Goal: Information Seeking & Learning: Find specific fact

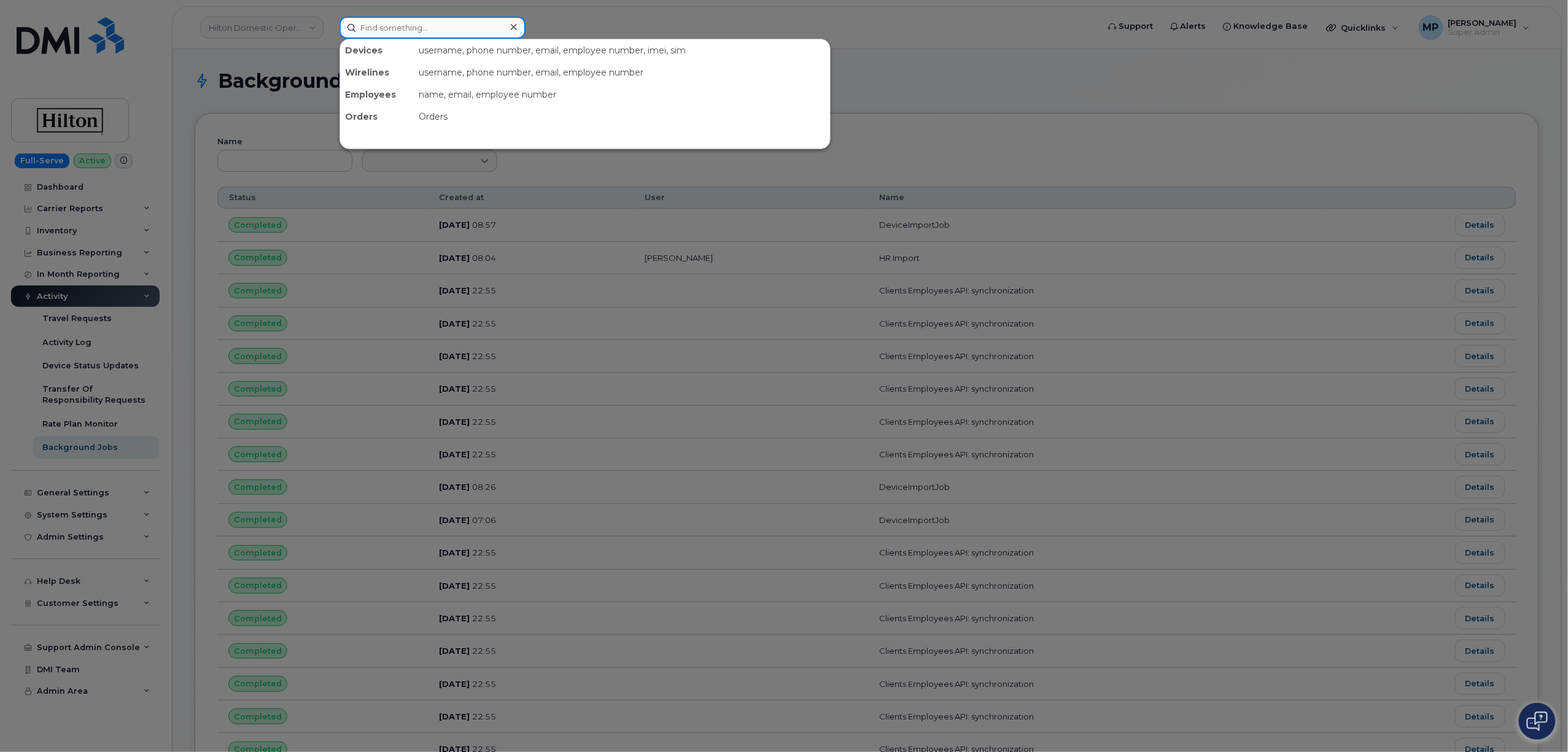
click at [433, 28] on input at bounding box center [432, 28] width 186 height 22
paste input "343.552.5370"
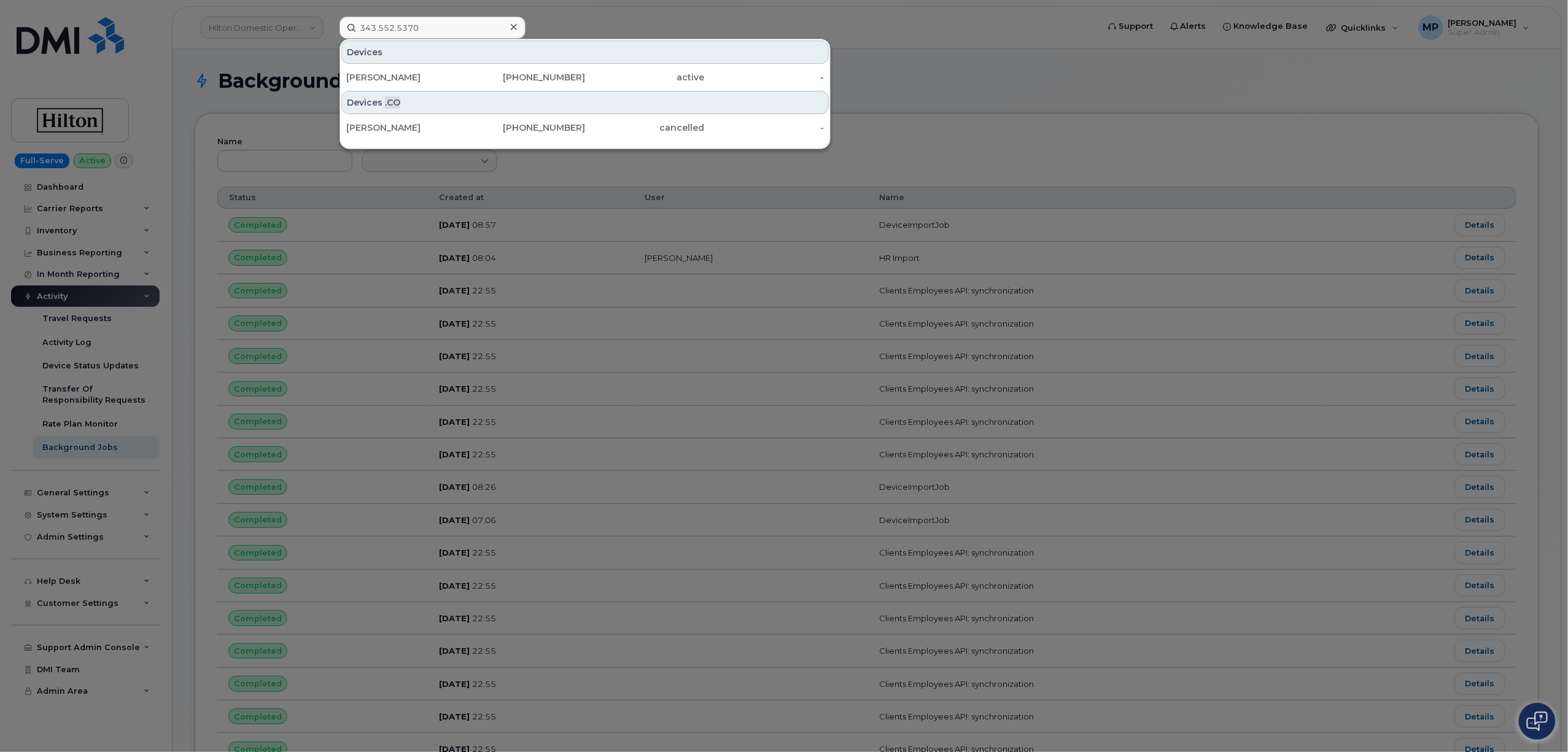
click at [1053, 56] on div at bounding box center [784, 376] width 1568 height 752
drag, startPoint x: 423, startPoint y: 22, endPoint x: 269, endPoint y: 71, distance: 161.6
click at [330, 39] on div "343.552.5370 Devices Abuld Hanan [PHONE_NUMBER] active - Devices .CO Abuld Hana…" at bounding box center [715, 28] width 770 height 22
paste input "297089"
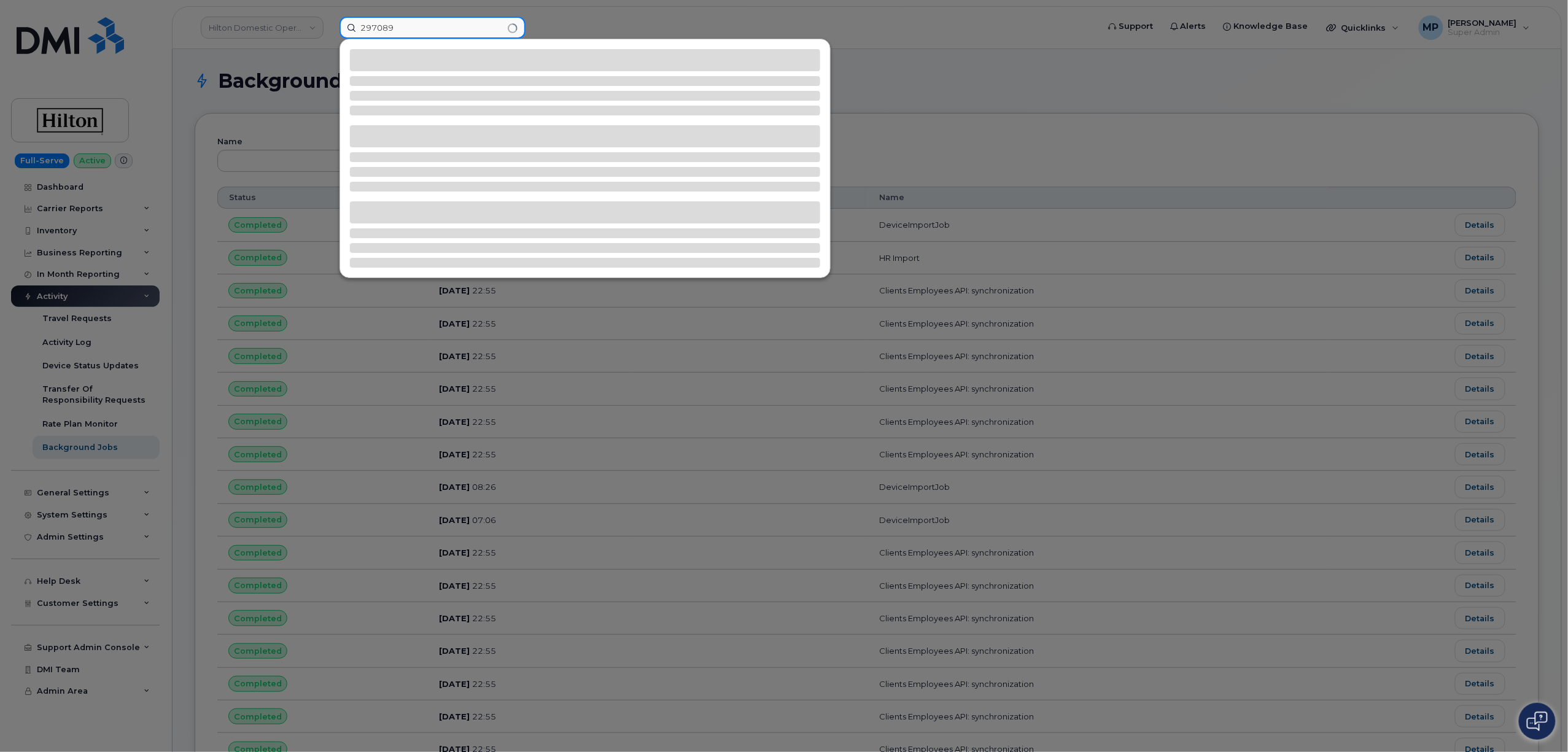
type input "297089"
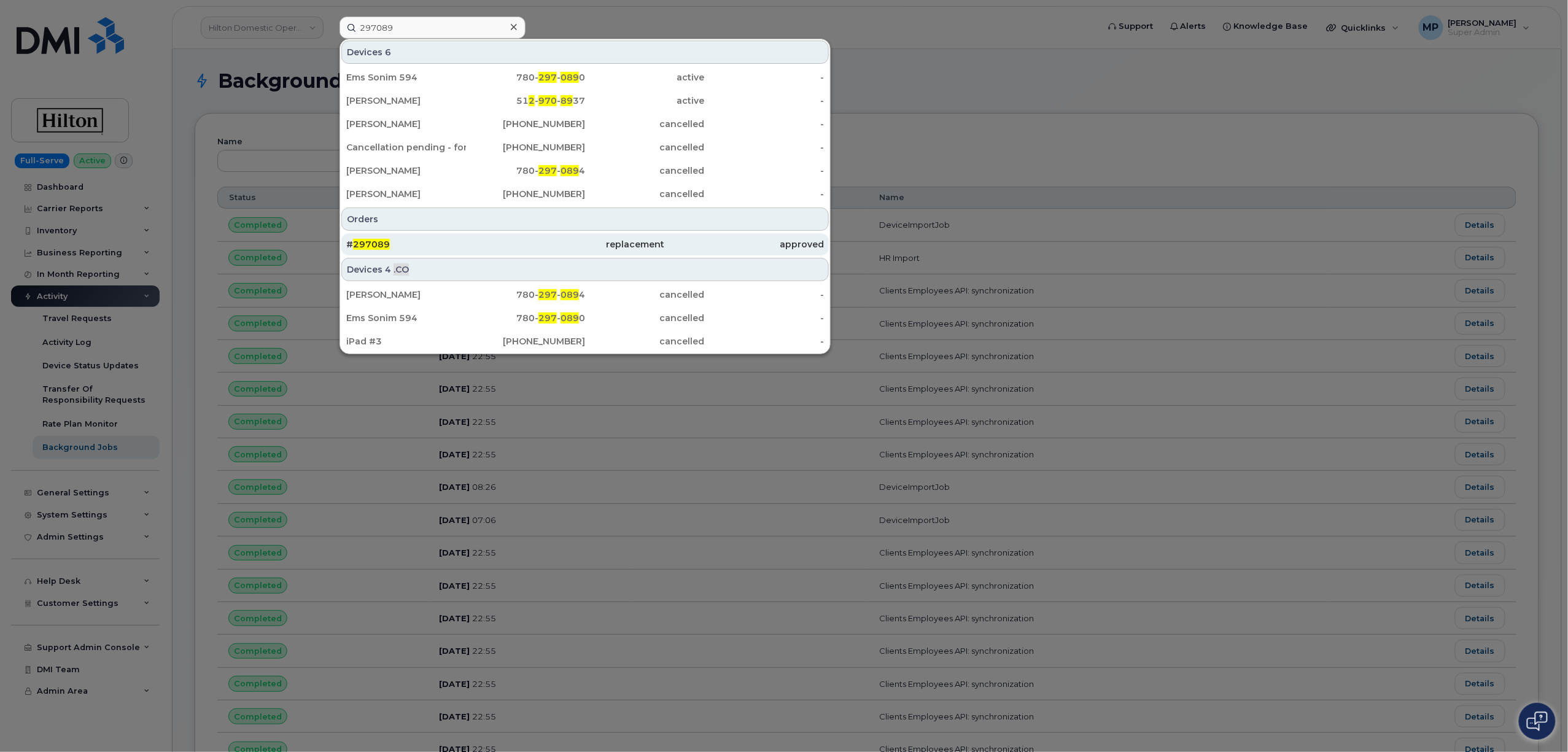
click at [373, 246] on span "297089" at bounding box center [371, 244] width 37 height 11
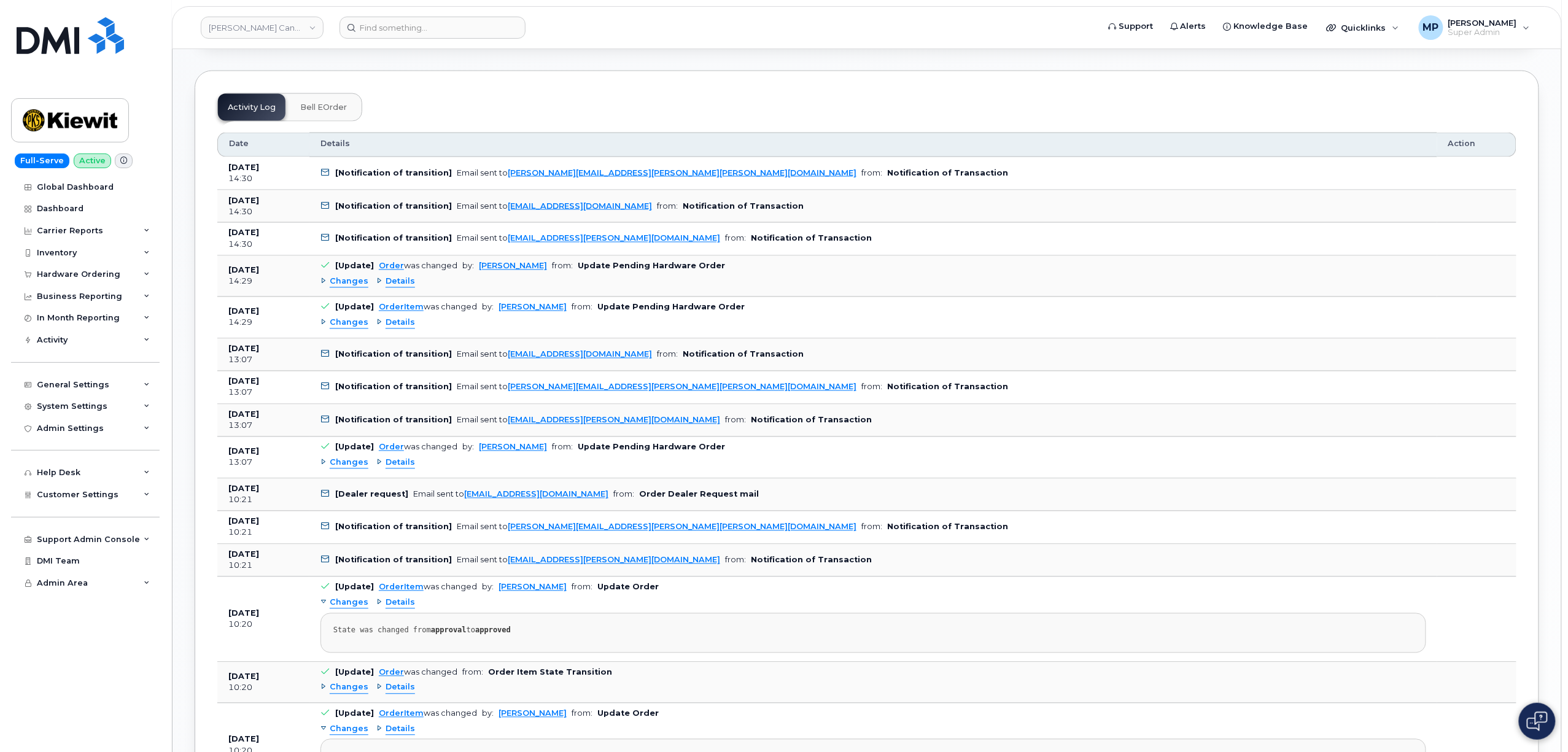
scroll to position [983, 0]
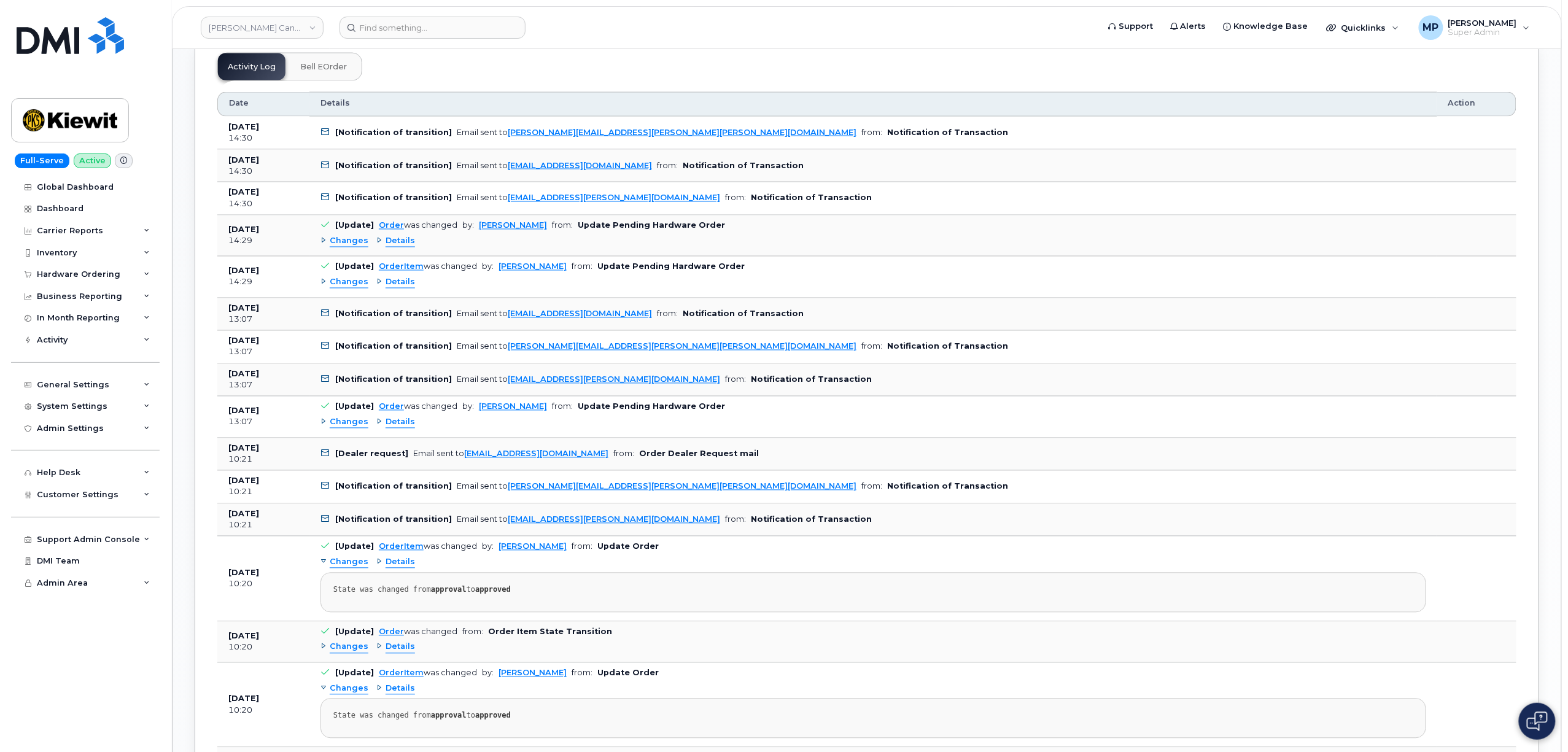
click at [343, 278] on span "Changes" at bounding box center [349, 283] width 39 height 12
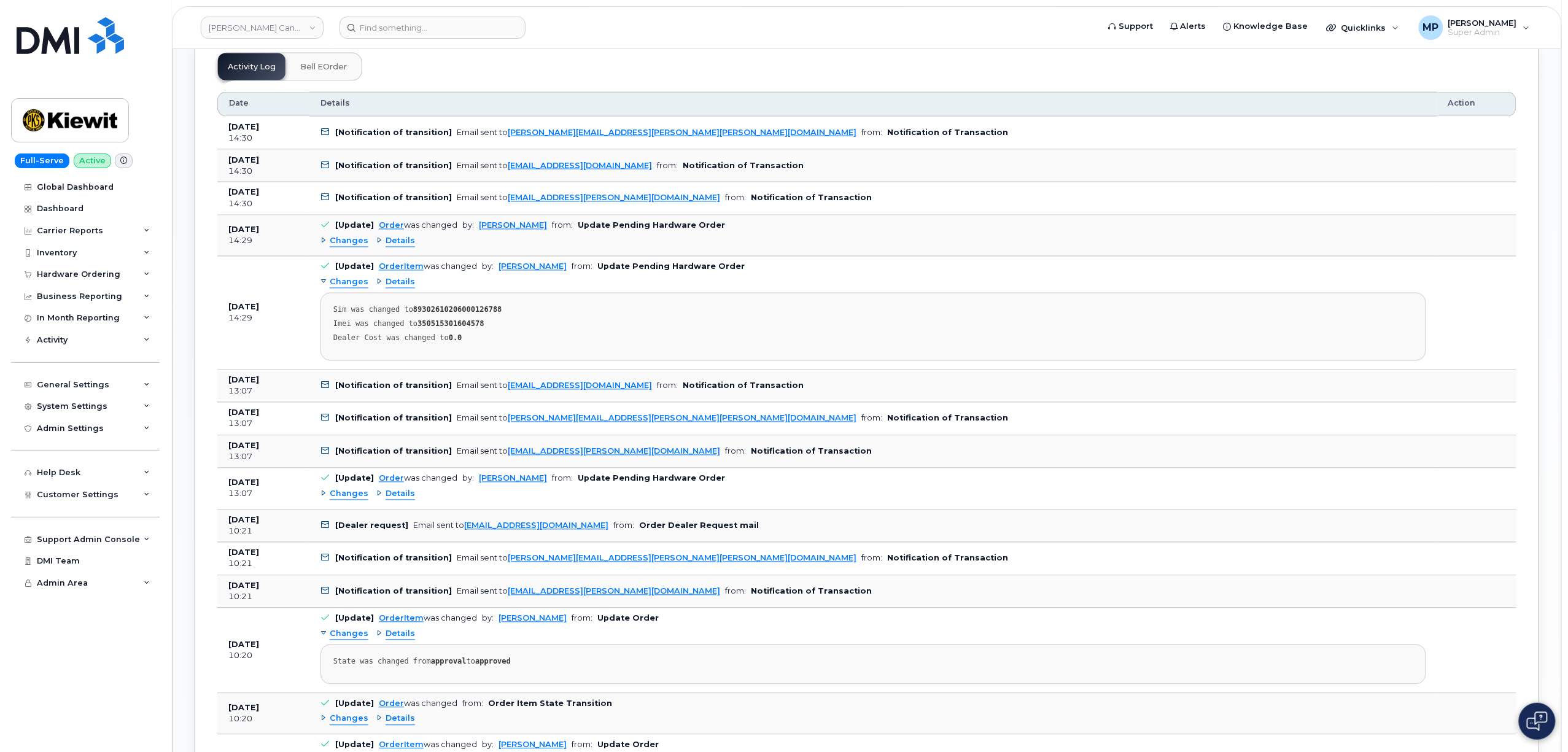
click at [343, 277] on span "Changes" at bounding box center [349, 283] width 39 height 12
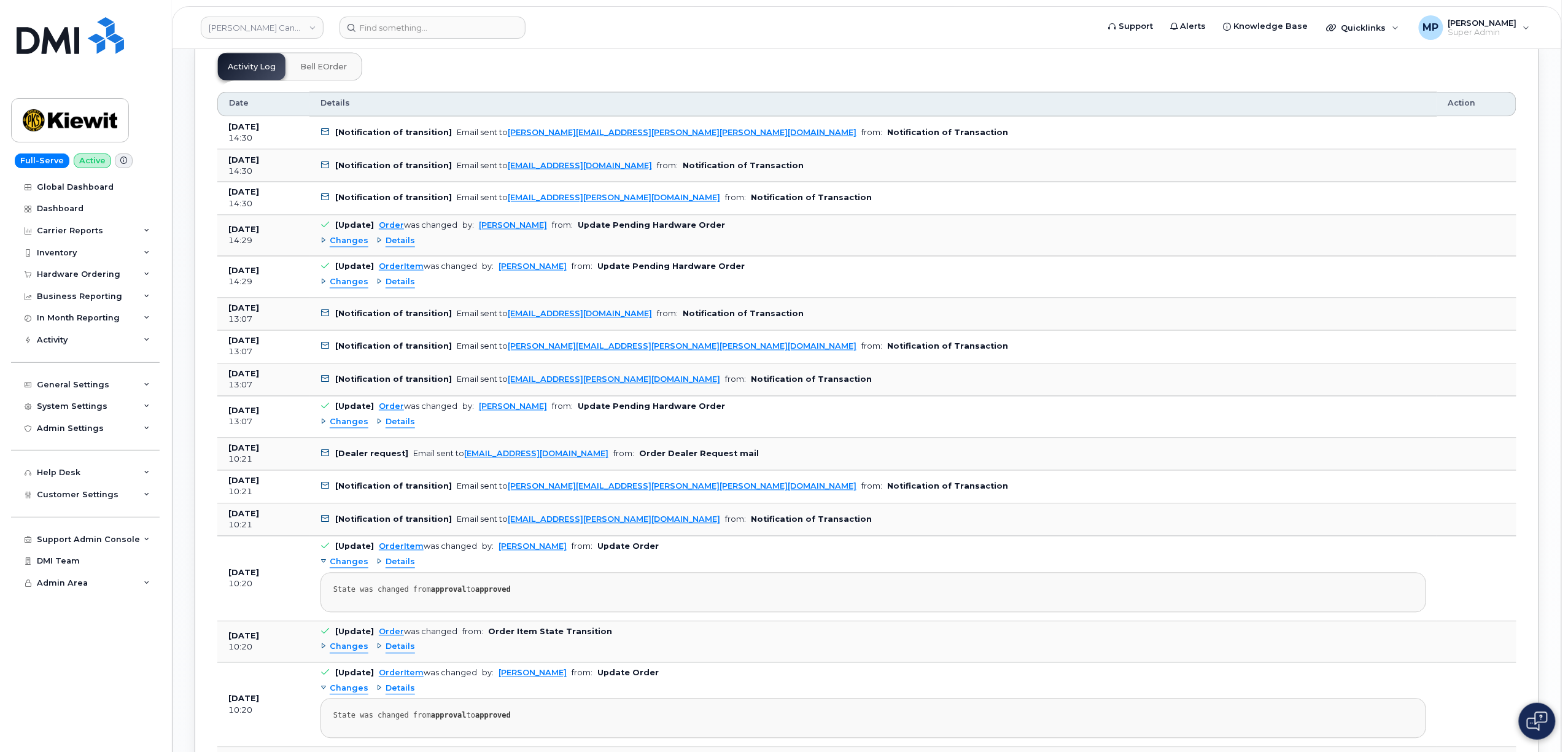
click at [343, 277] on span "Changes" at bounding box center [349, 283] width 39 height 12
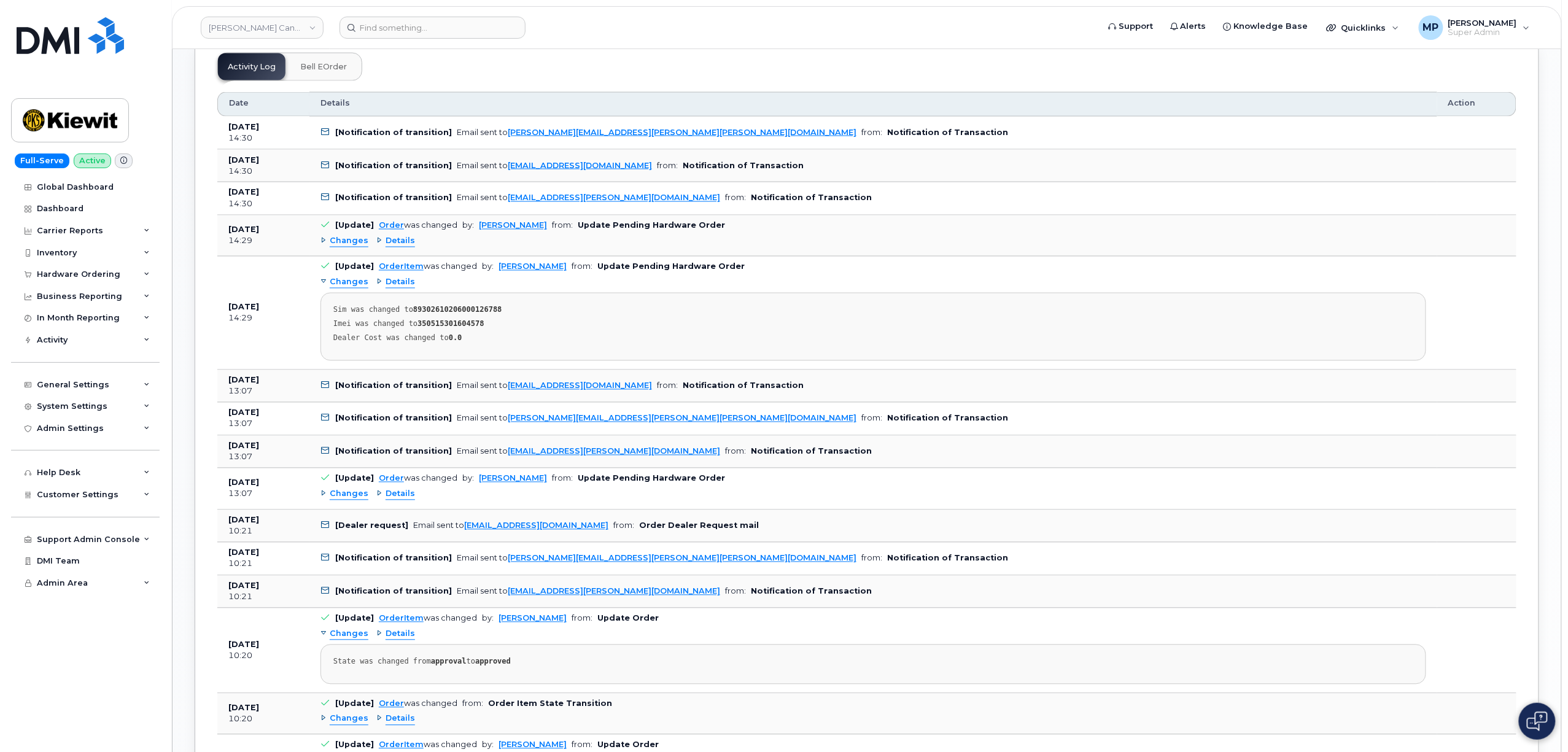
click at [343, 277] on span "Changes" at bounding box center [349, 283] width 39 height 12
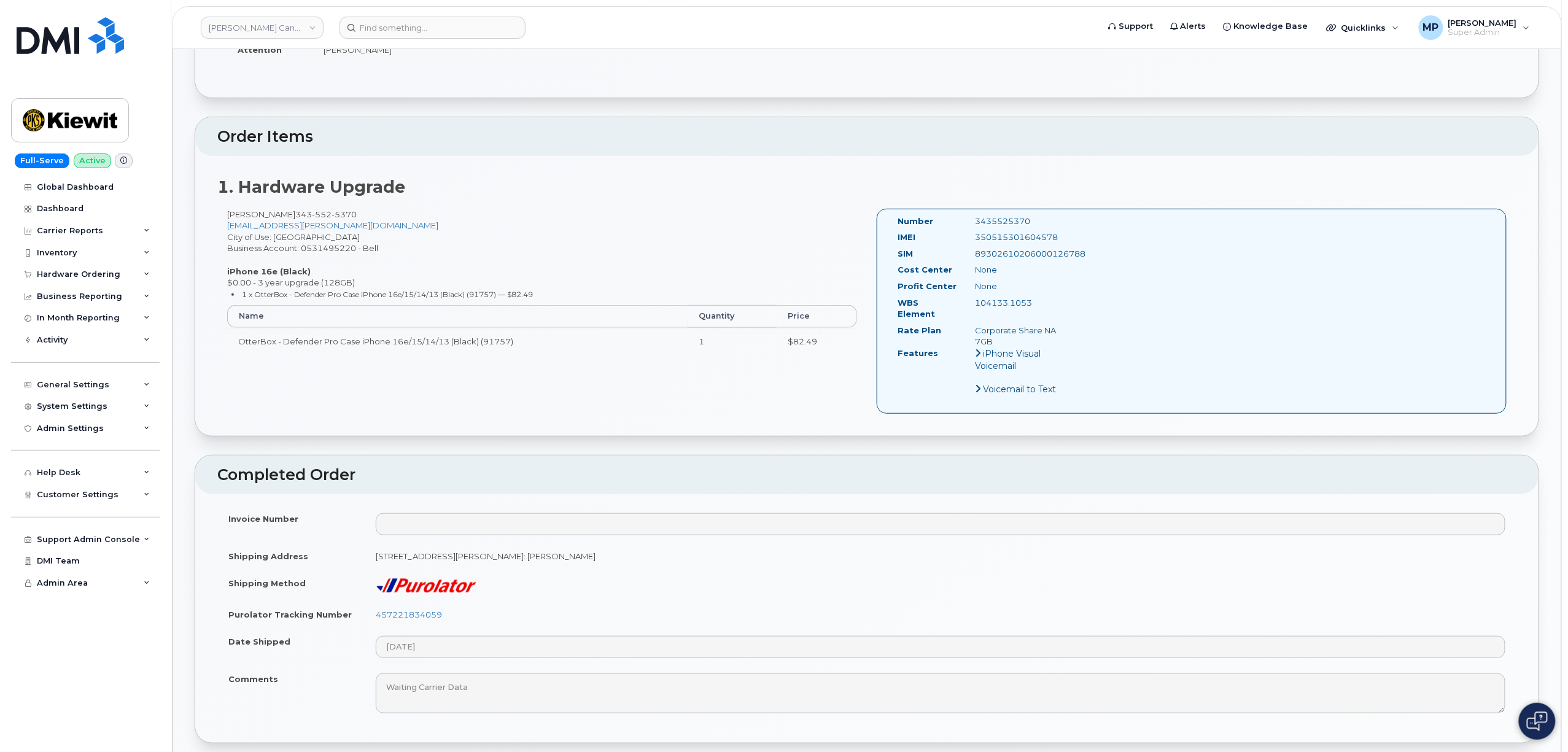
scroll to position [245, 0]
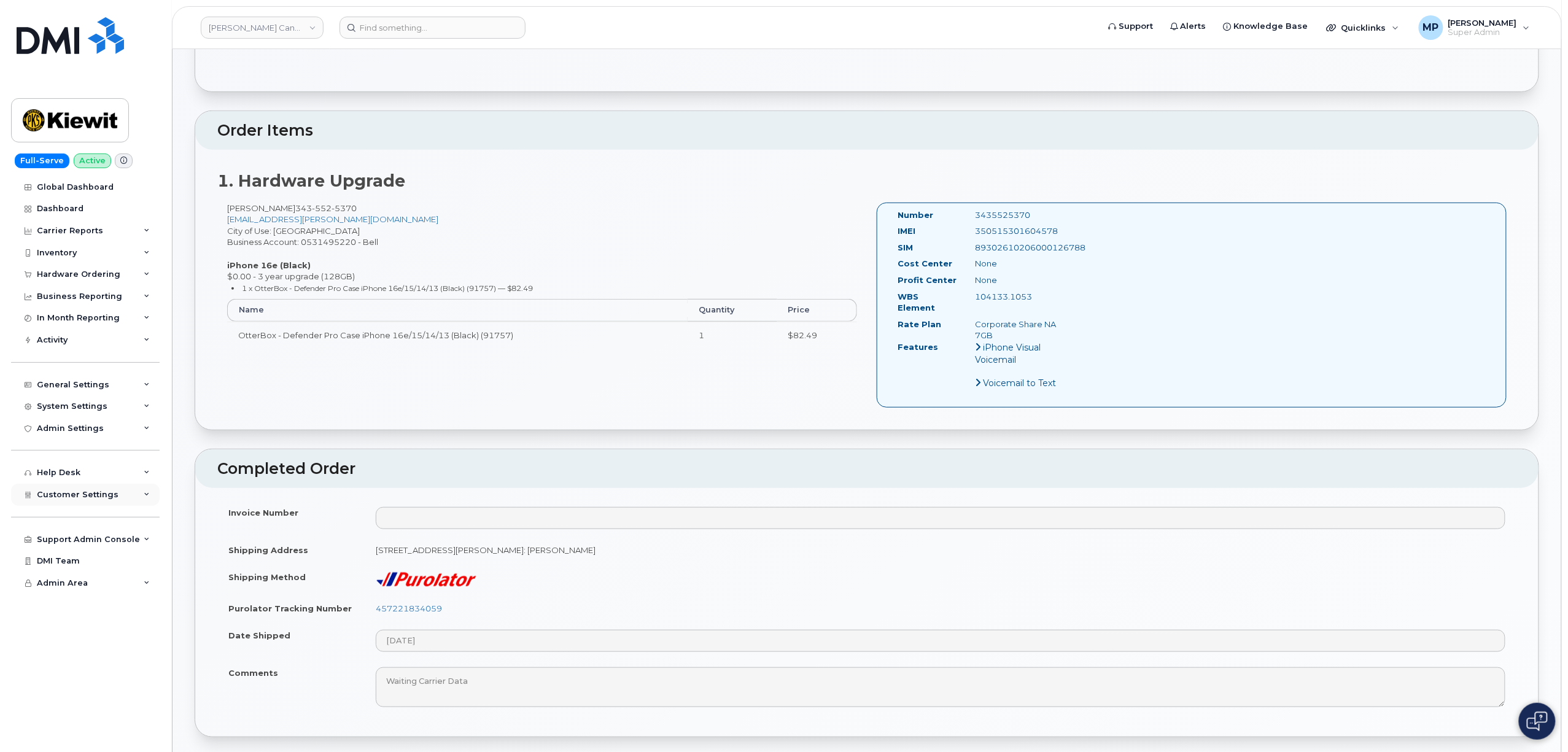
click at [56, 494] on span "Customer Settings" at bounding box center [78, 494] width 82 height 9
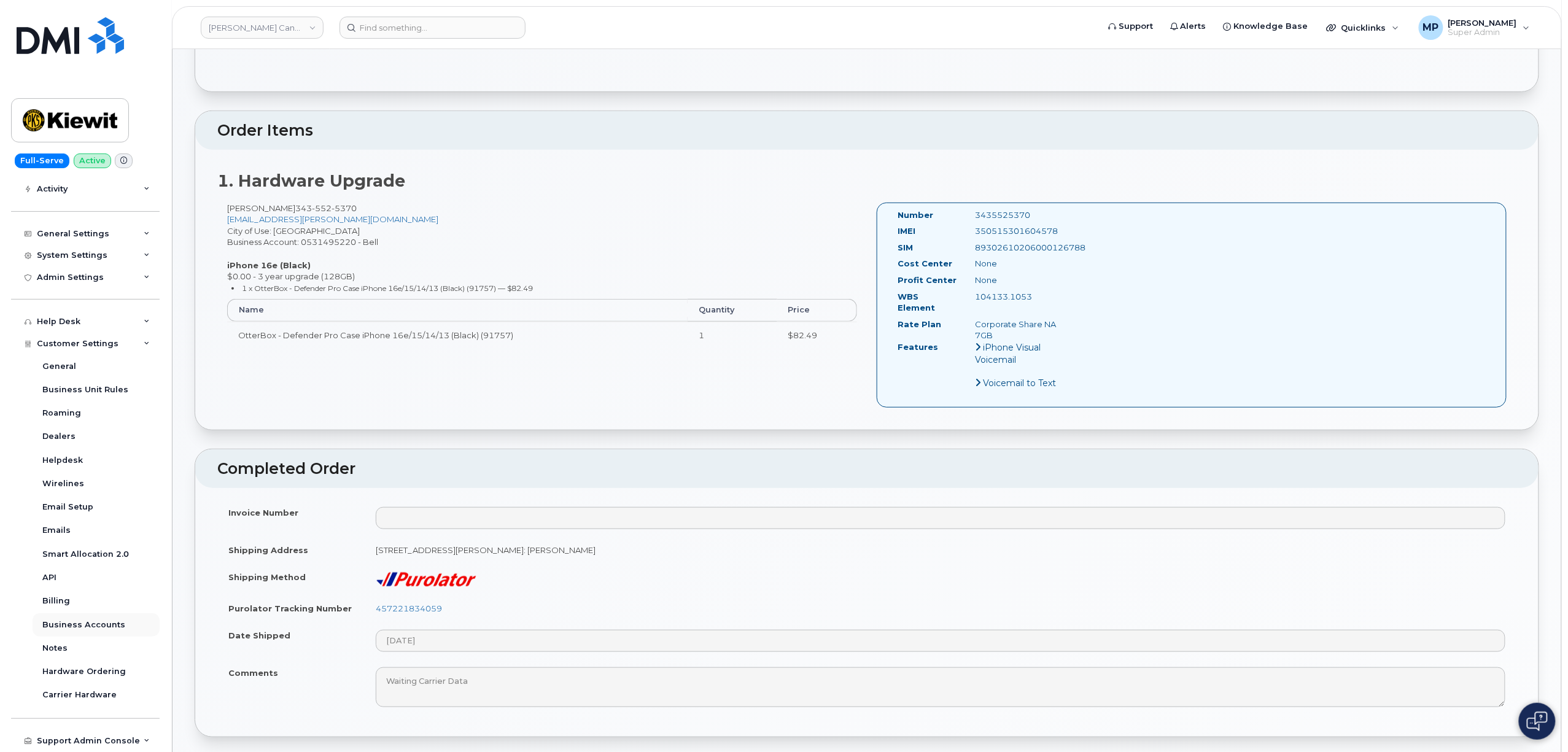
scroll to position [193, 0]
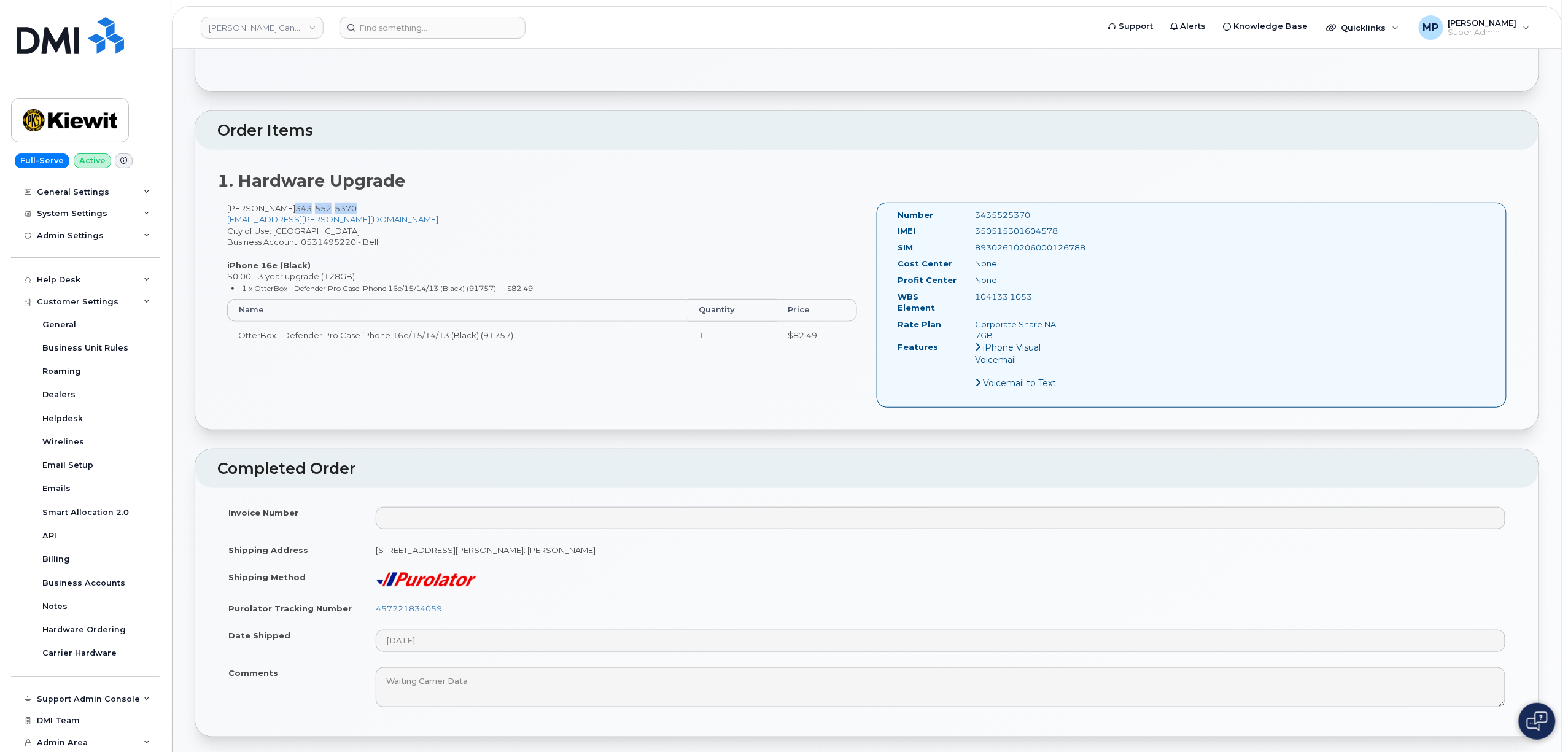
drag, startPoint x: 343, startPoint y: 210, endPoint x: 284, endPoint y: 214, distance: 59.1
click at [284, 214] on div "Abuld Hanan 343 552 5370 ABDUL.HANAN@KIEWIT.COM City of Use: Ottawa Business Ac…" at bounding box center [542, 281] width 649 height 156
copy span "343 552 5370"
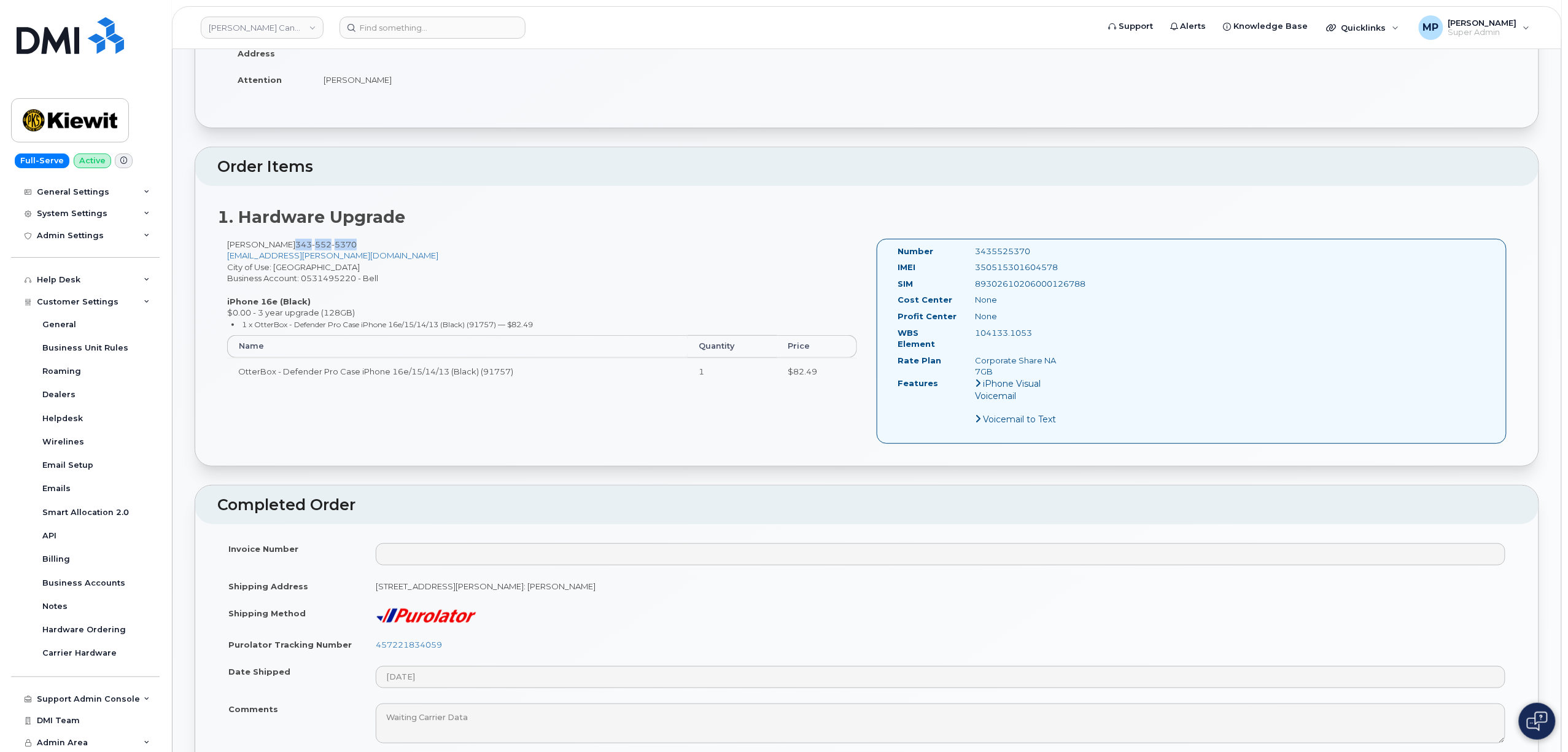
scroll to position [163, 0]
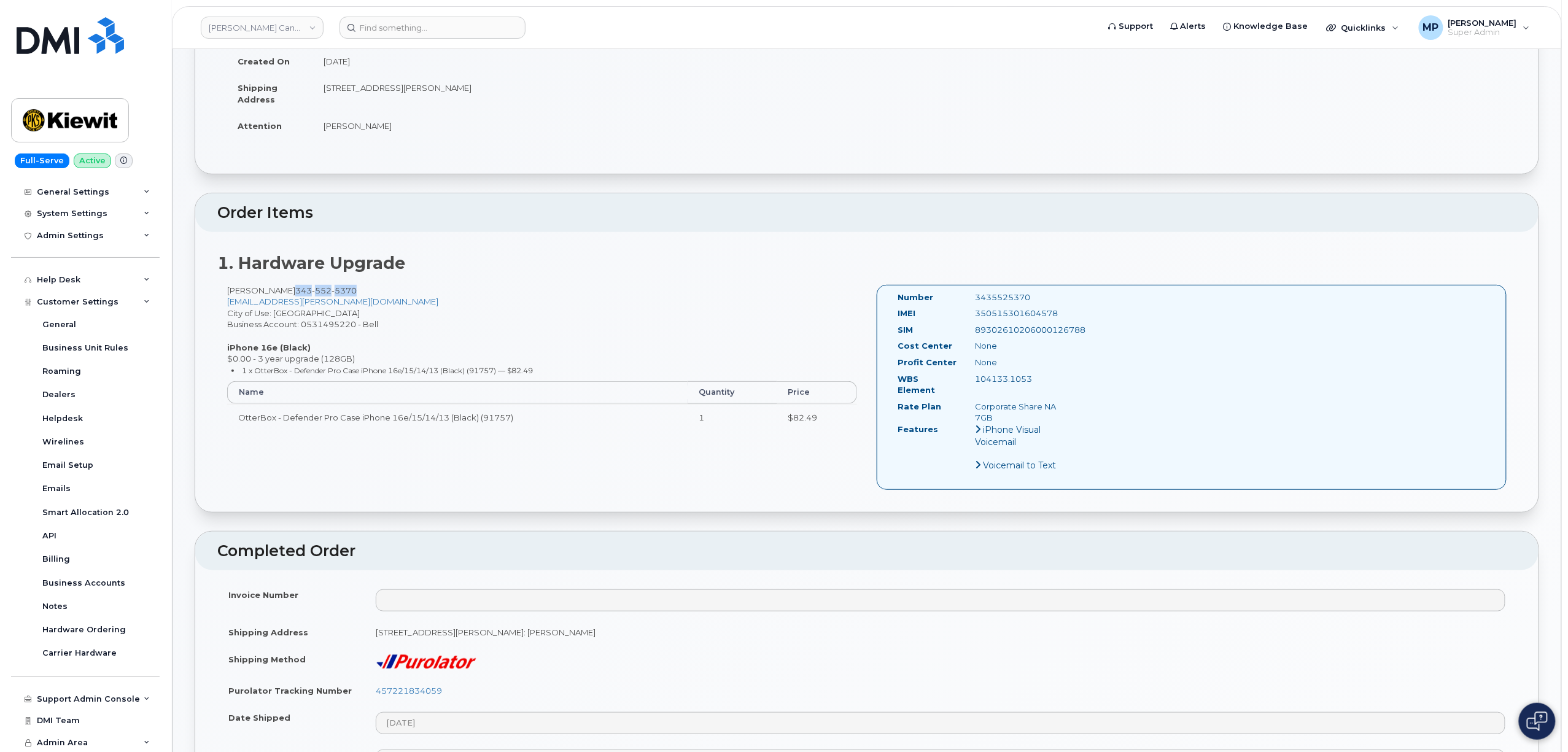
copy span "343 552 5370"
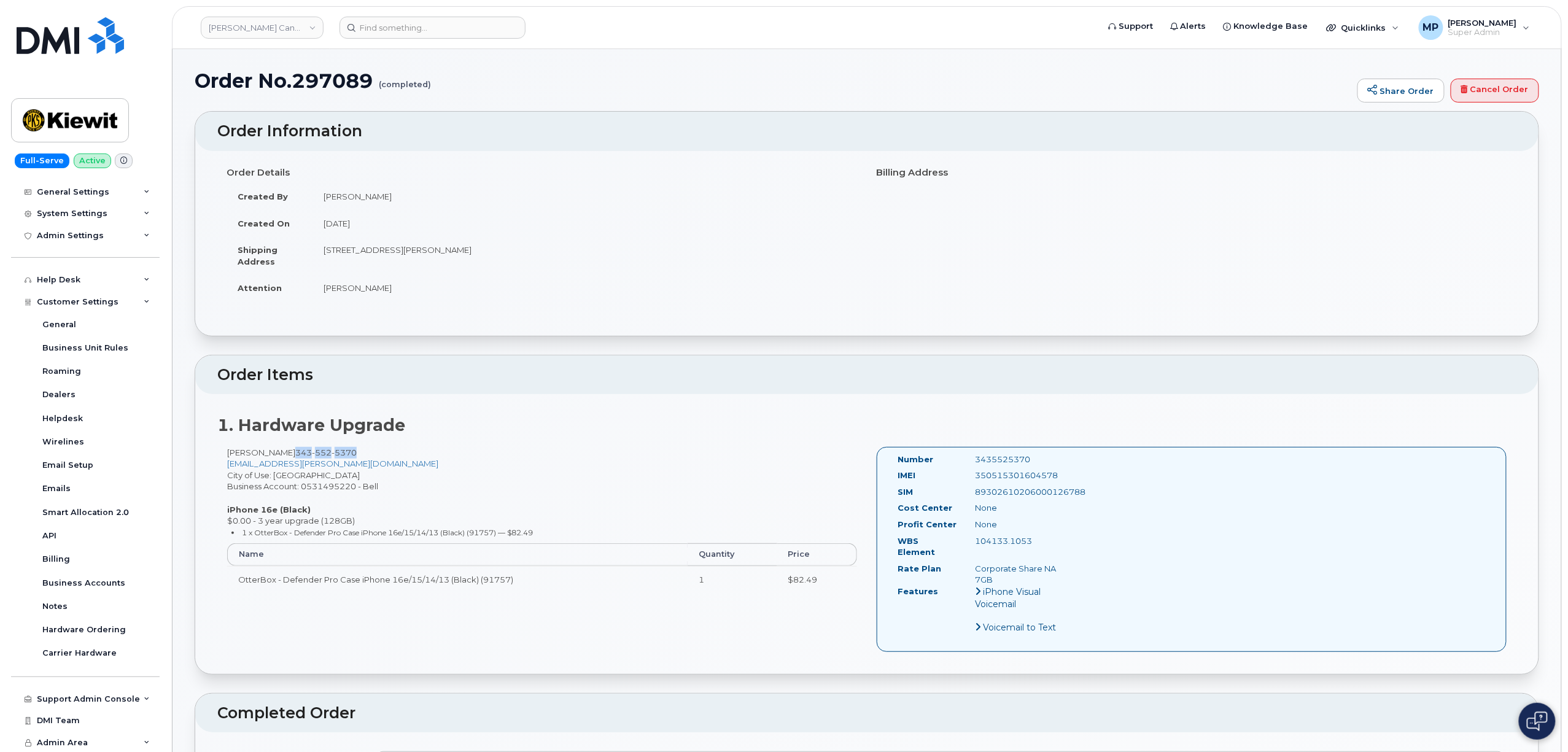
scroll to position [0, 0]
click at [335, 78] on h1 "Order No.297089 (completed)" at bounding box center [773, 81] width 1157 height 22
copy h1 "297089"
click at [1045, 477] on div "350515301604578" at bounding box center [1021, 477] width 109 height 12
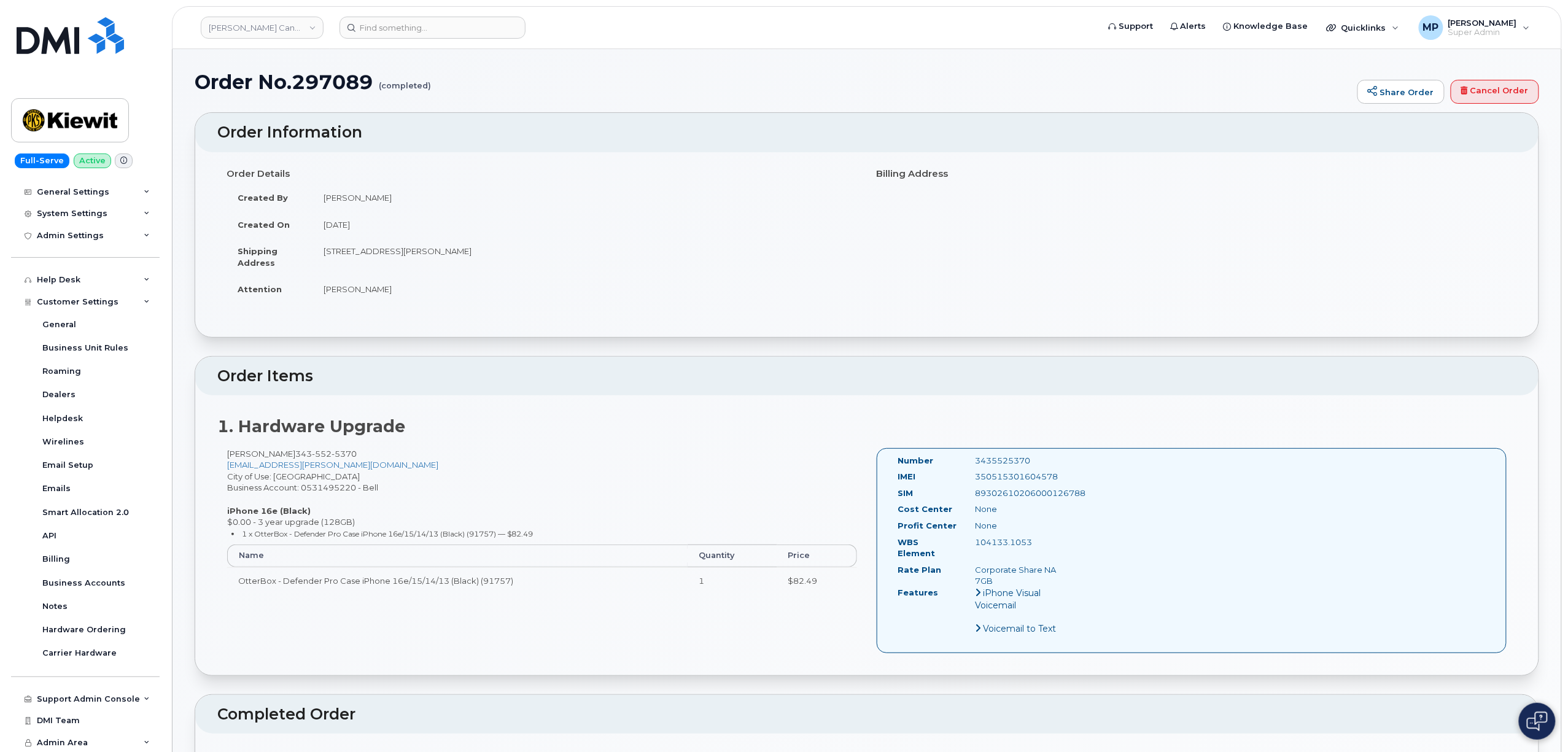
click at [1045, 477] on div "350515301604578" at bounding box center [1021, 477] width 109 height 12
copy div "350515301604578"
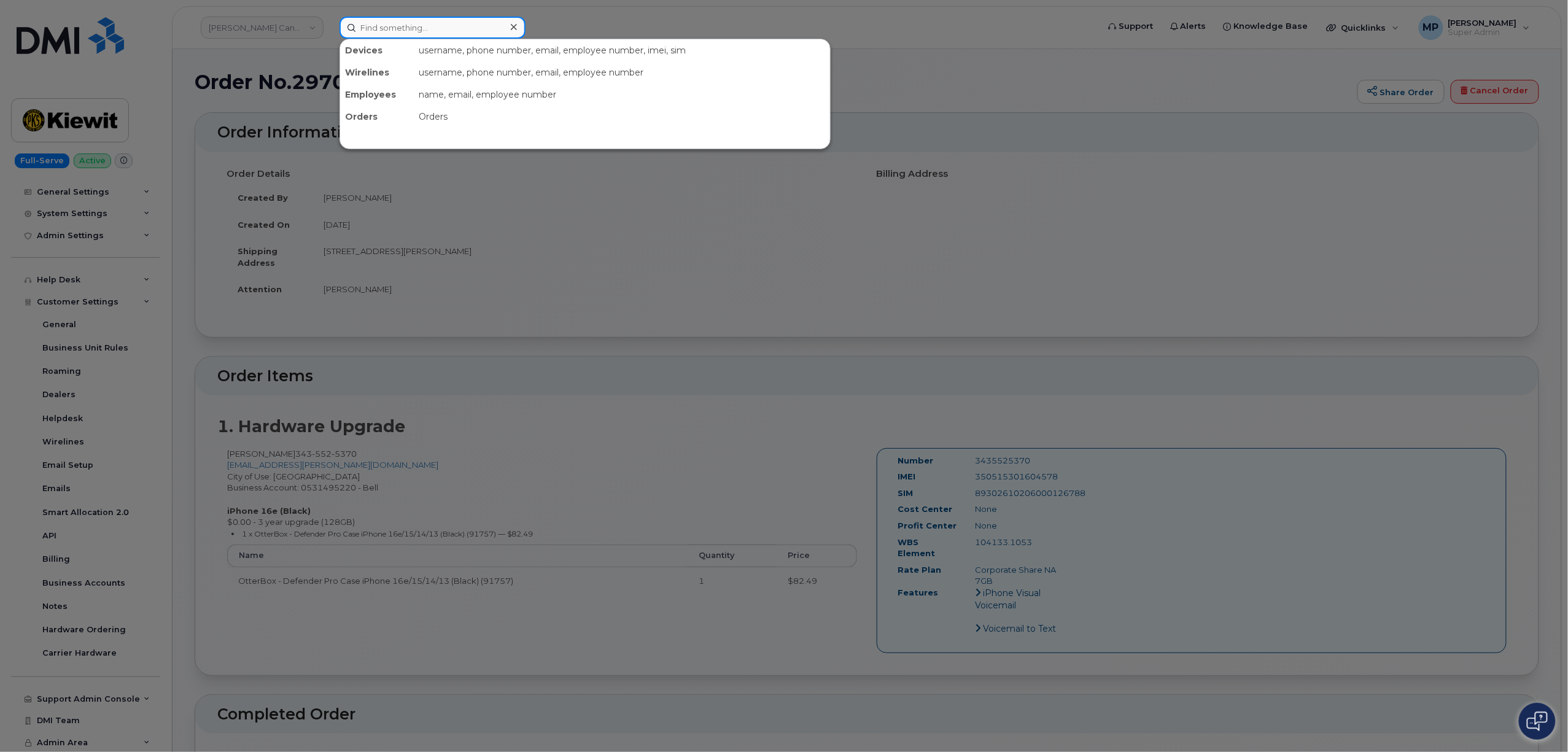
paste input "2067157748"
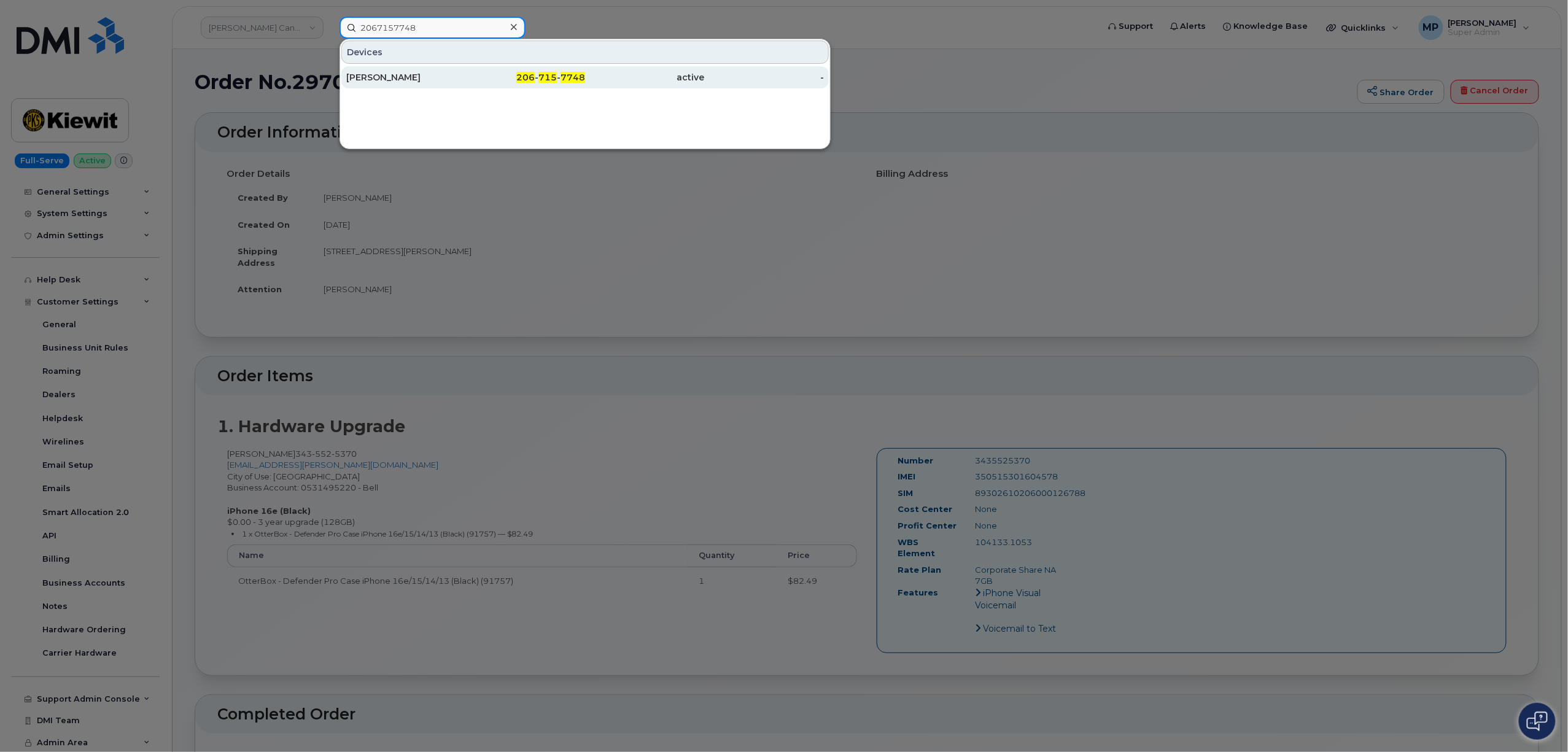
type input "2067157748"
click at [394, 79] on div "DAKOTA BUNCH" at bounding box center [406, 77] width 120 height 12
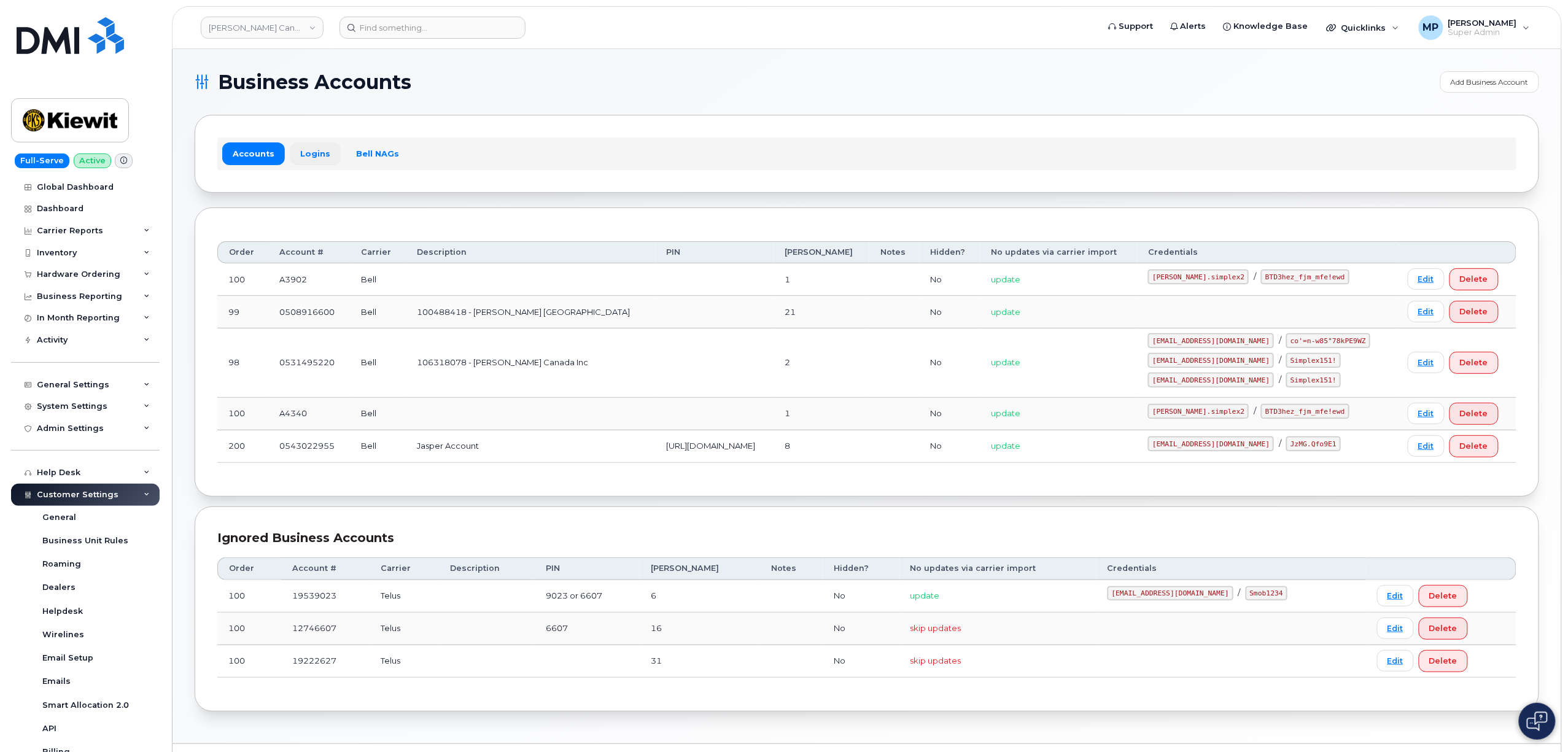
click at [308, 153] on link "Logins" at bounding box center [315, 154] width 51 height 22
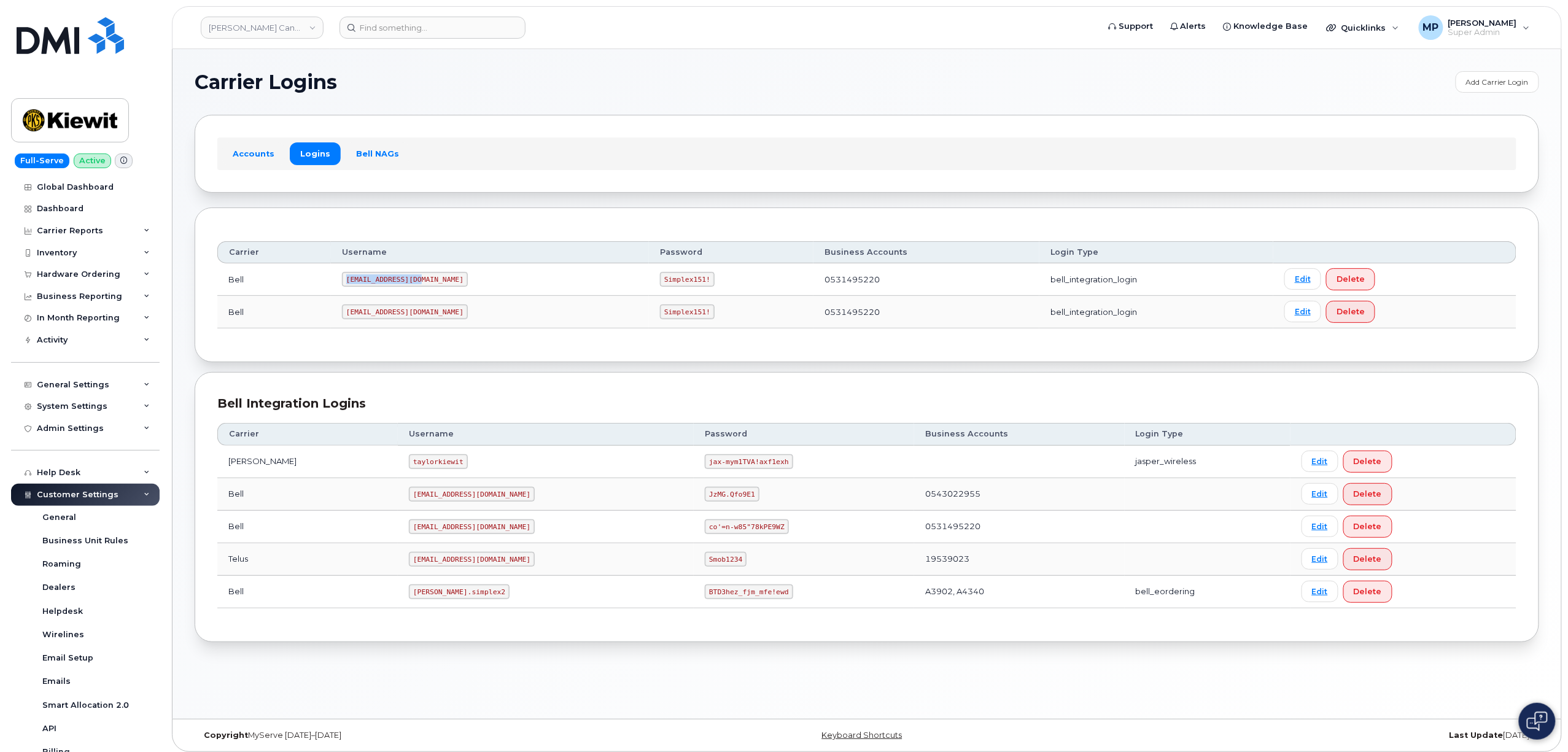
drag, startPoint x: 409, startPoint y: 283, endPoint x: 342, endPoint y: 285, distance: 67.0
click at [344, 280] on td "1PeterK@myserve.ca" at bounding box center [490, 280] width 318 height 33
copy code "1PeterK@myserve.ca"
drag, startPoint x: 648, startPoint y: 282, endPoint x: 581, endPoint y: 288, distance: 67.3
click at [649, 284] on td "Simplex151!" at bounding box center [731, 280] width 165 height 33
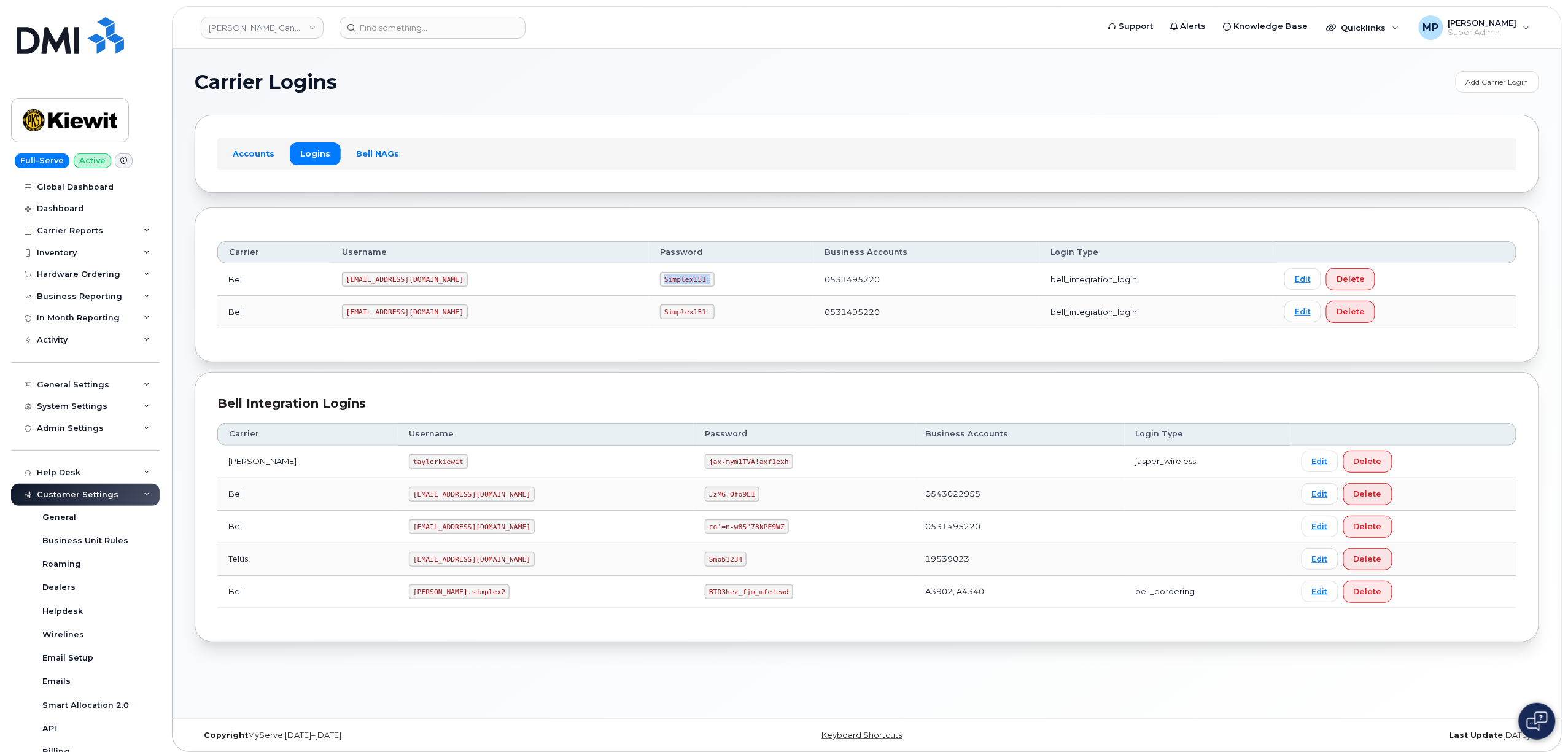
copy code "Simplex151!"
drag, startPoint x: 426, startPoint y: 280, endPoint x: 343, endPoint y: 288, distance: 83.4
click at [345, 288] on td "1PeterK@myserve.ca" at bounding box center [490, 280] width 318 height 33
copy code "1PeterK@myserve.ca"
drag, startPoint x: 436, startPoint y: 596, endPoint x: 366, endPoint y: 596, distance: 70.0
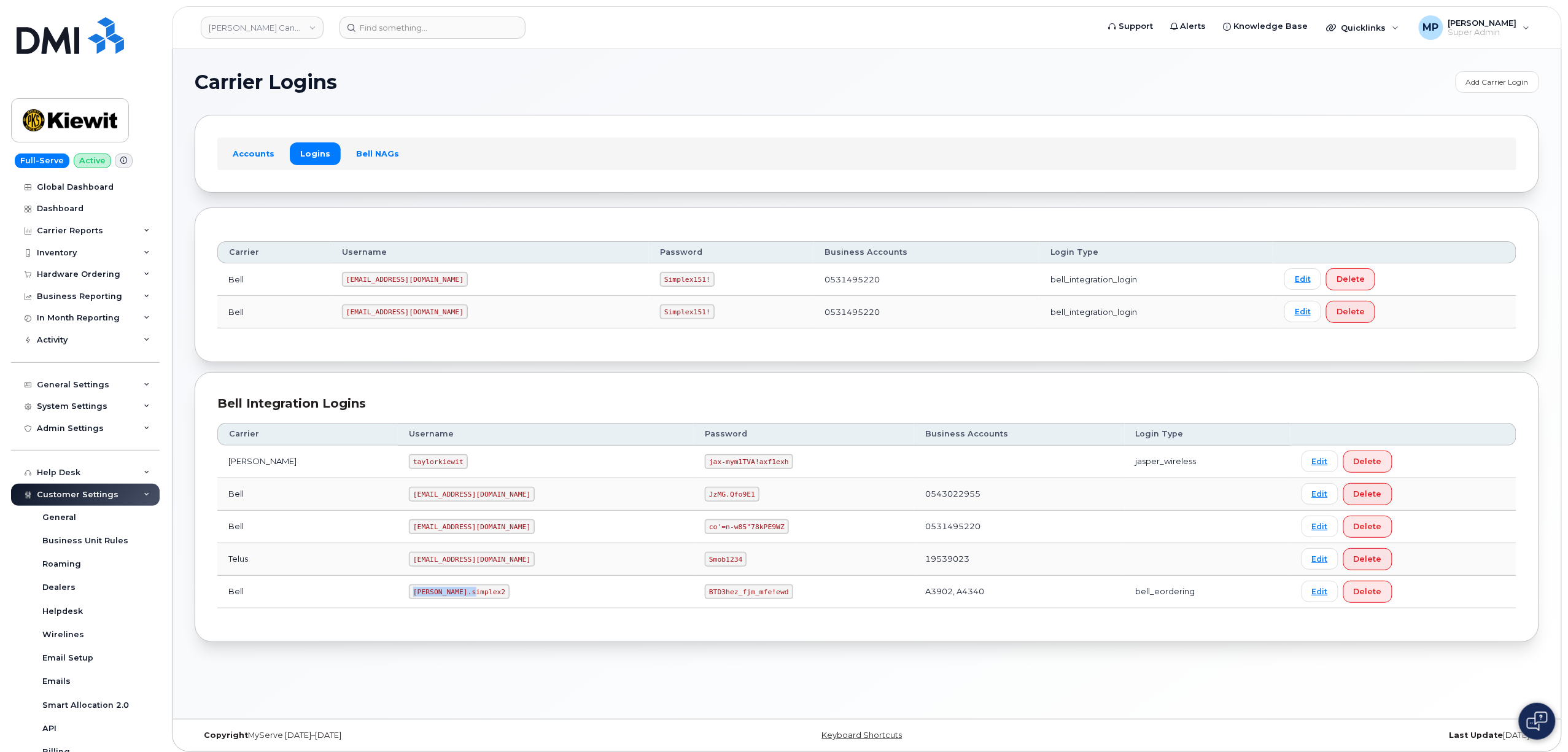
click at [398, 597] on td "kiewit.simplex2" at bounding box center [546, 592] width 296 height 33
copy code "kiewit.simplex2"
drag, startPoint x: 722, startPoint y: 597, endPoint x: 619, endPoint y: 600, distance: 103.0
click at [620, 600] on tr "Bell kiewit.simplex2 BTD3hez_fjm_mfe!ewd A3902, A4340 bell_eordering Edit Delete" at bounding box center [867, 592] width 1299 height 33
copy tr "BTD3hez_fjm_mfe!ewd"
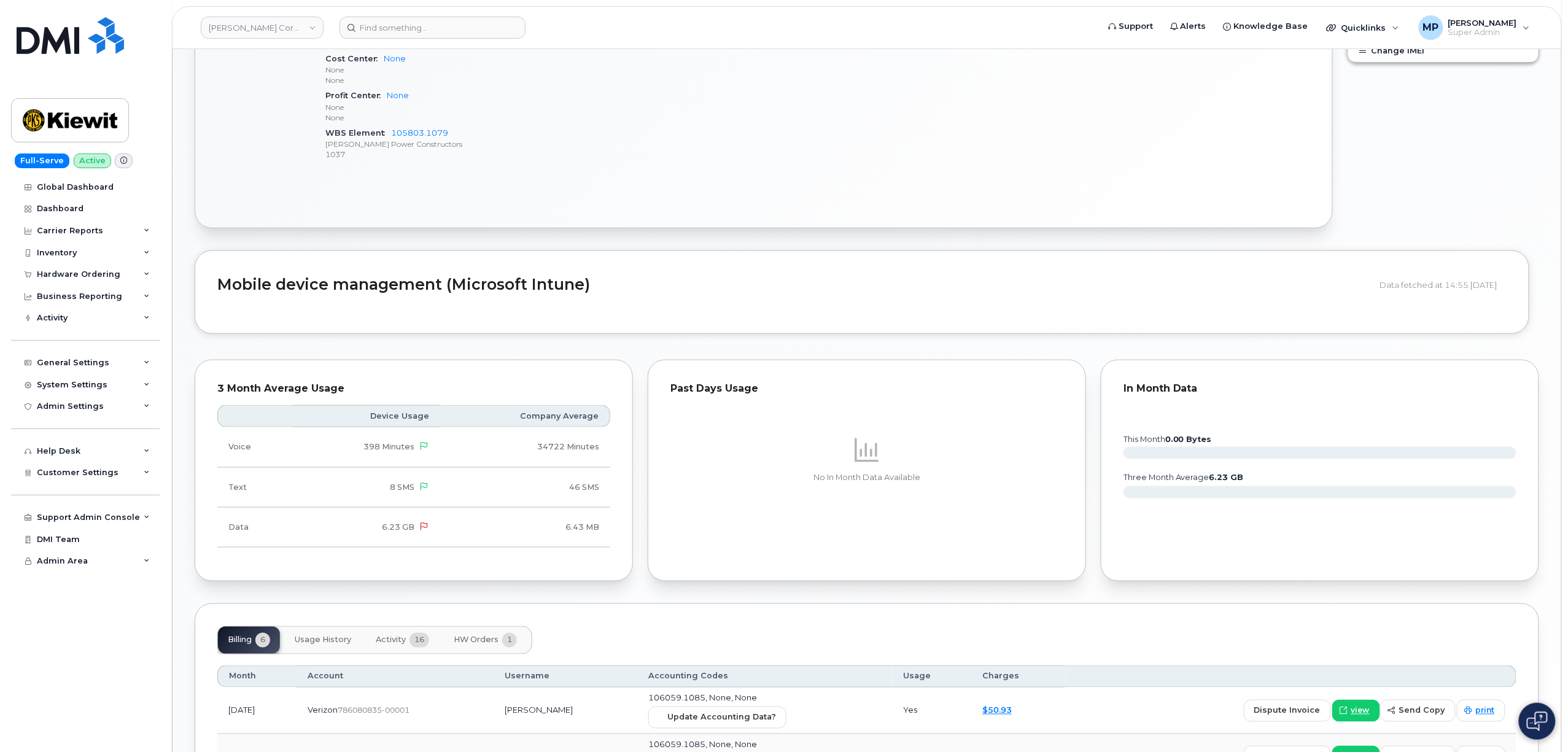
scroll to position [889, 0]
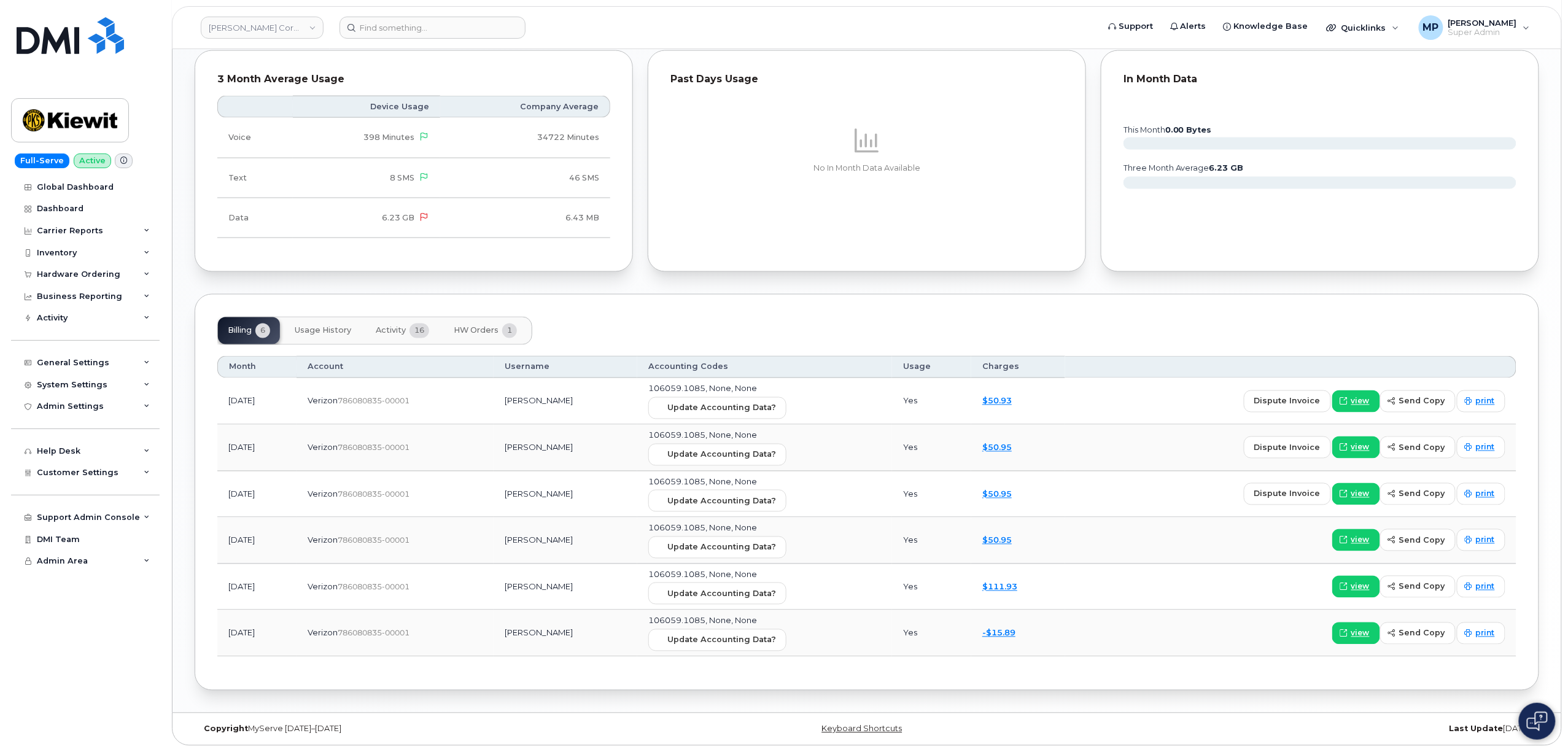
click at [470, 326] on span "HW Orders" at bounding box center [476, 331] width 45 height 9
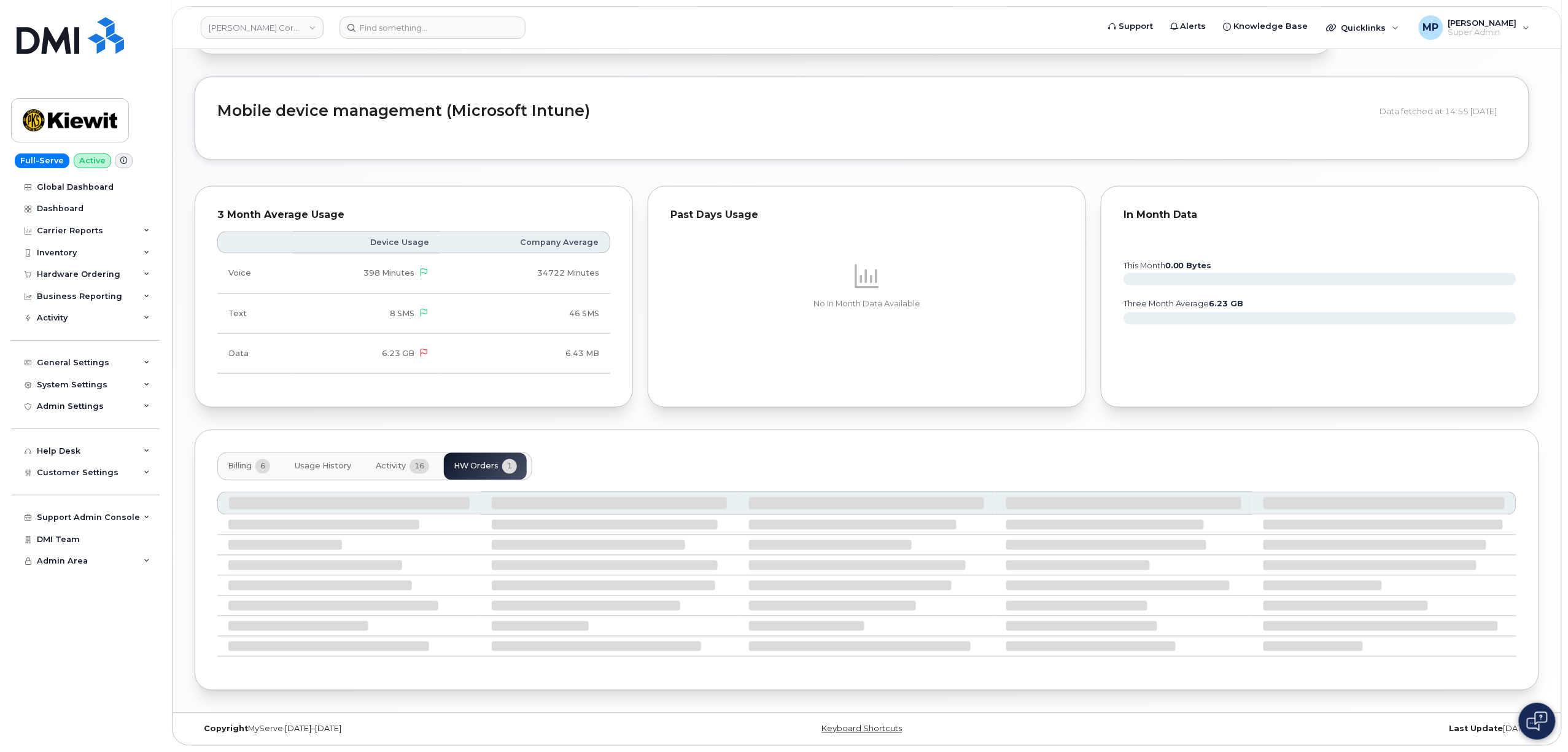
scroll to position [679, 0]
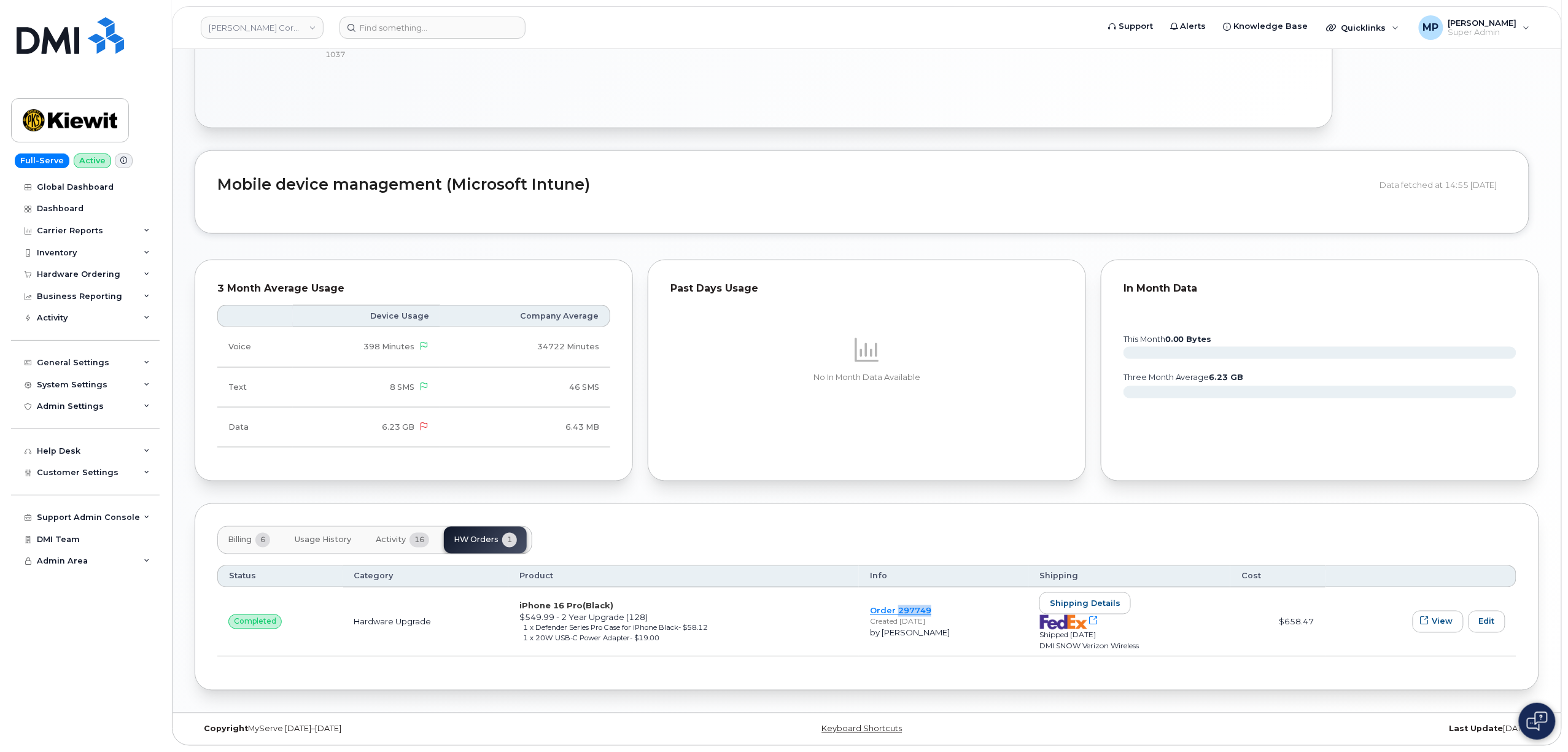
drag, startPoint x: 934, startPoint y: 612, endPoint x: 898, endPoint y: 612, distance: 36.0
click at [898, 612] on td "Order 297749 Created Aug 8, 2025 by Alexander Strull" at bounding box center [944, 622] width 169 height 69
copy link "297749"
